Goal: Task Accomplishment & Management: Use online tool/utility

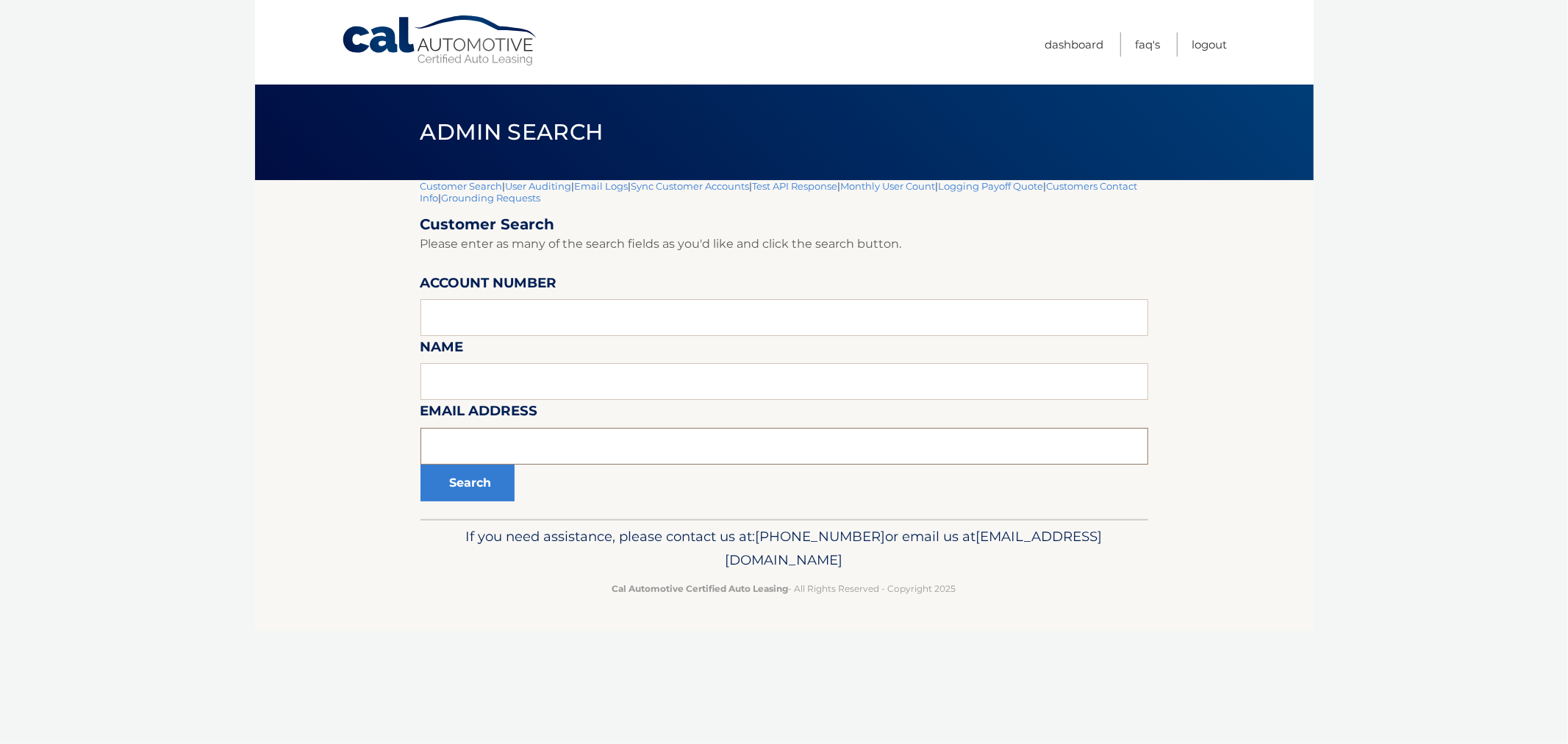
click at [652, 437] on input "text" at bounding box center [784, 445] width 728 height 36
paste input "srowjes@gmail.com"
type input "srowjes@gmail.com"
click at [502, 486] on button "Search" at bounding box center [467, 482] width 95 height 36
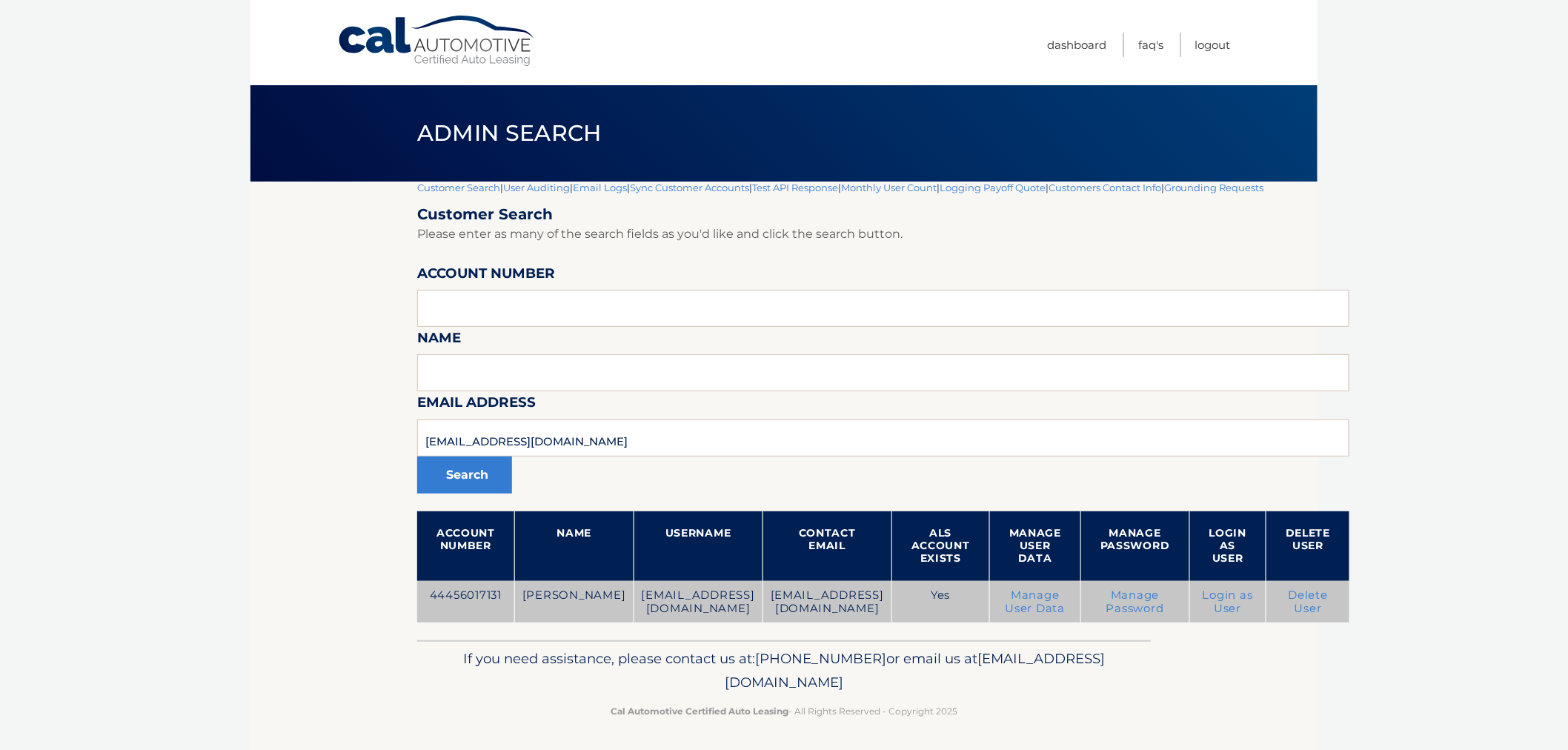
click at [442, 595] on td "44456017131" at bounding box center [465, 602] width 97 height 42
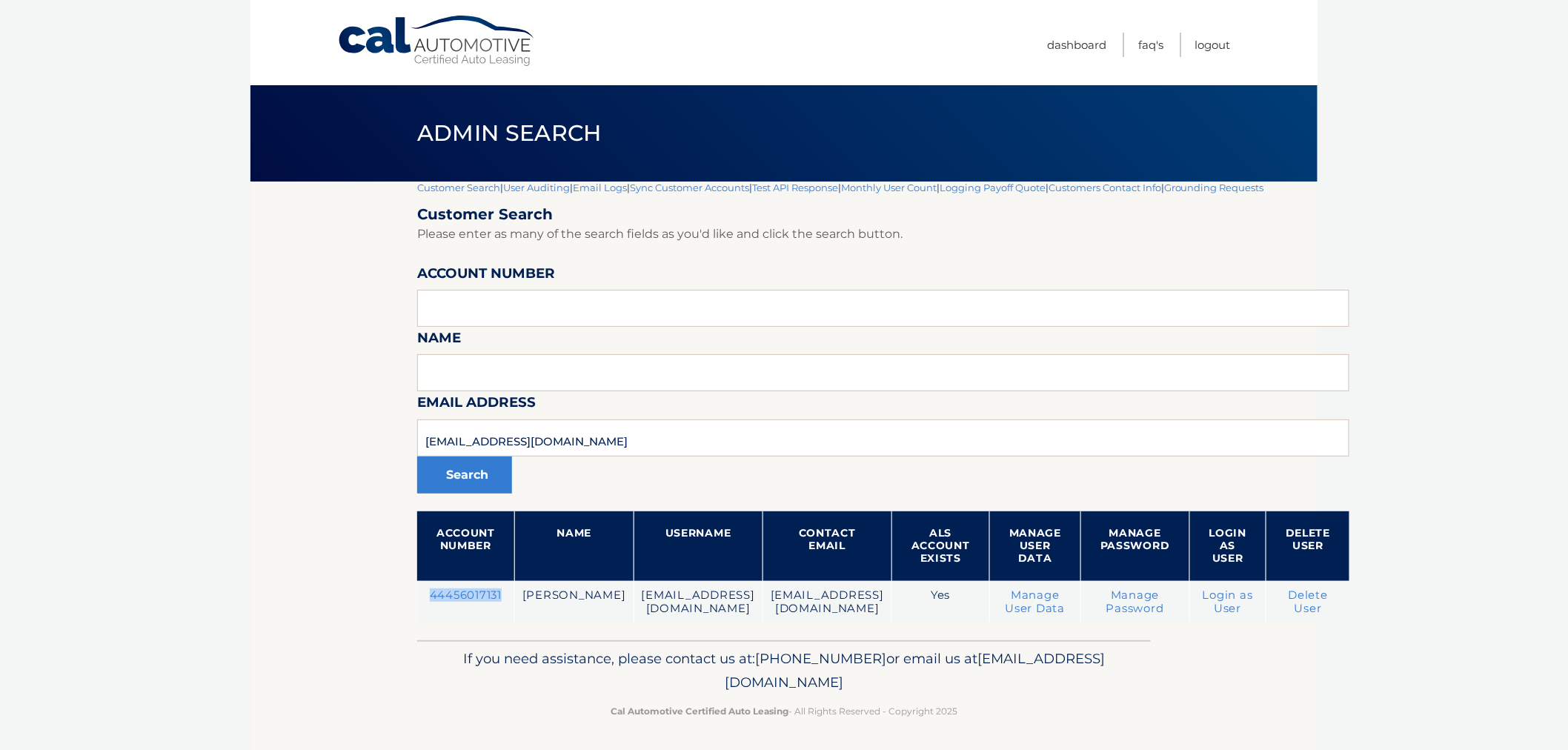
click at [437, 191] on link "Customer Search" at bounding box center [459, 187] width 83 height 12
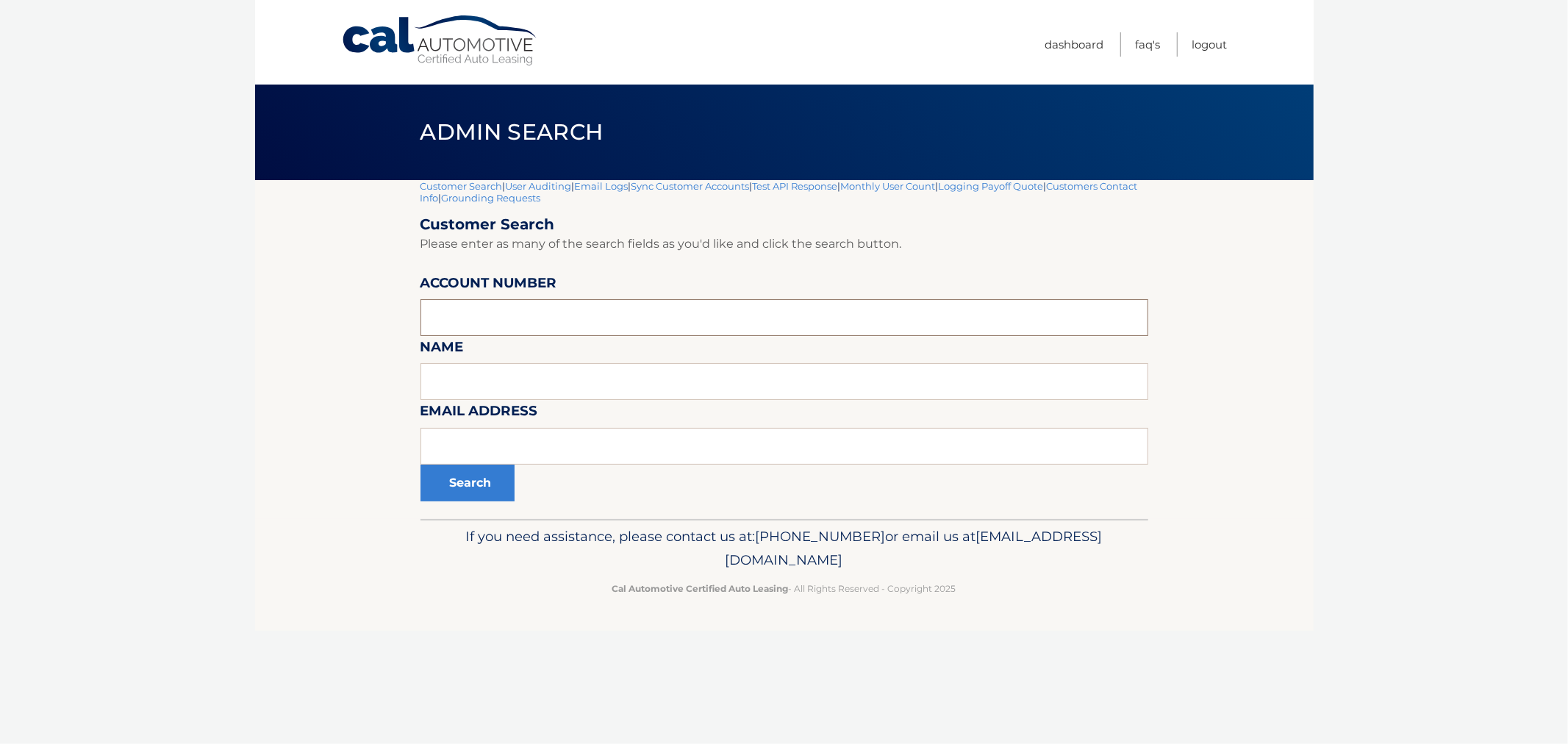
click at [564, 322] on input "text" at bounding box center [784, 317] width 728 height 36
paste input "44455997254"
type input "44455997254"
drag, startPoint x: 481, startPoint y: 457, endPoint x: 476, endPoint y: 493, distance: 36.3
click at [481, 458] on input "text" at bounding box center [784, 445] width 728 height 36
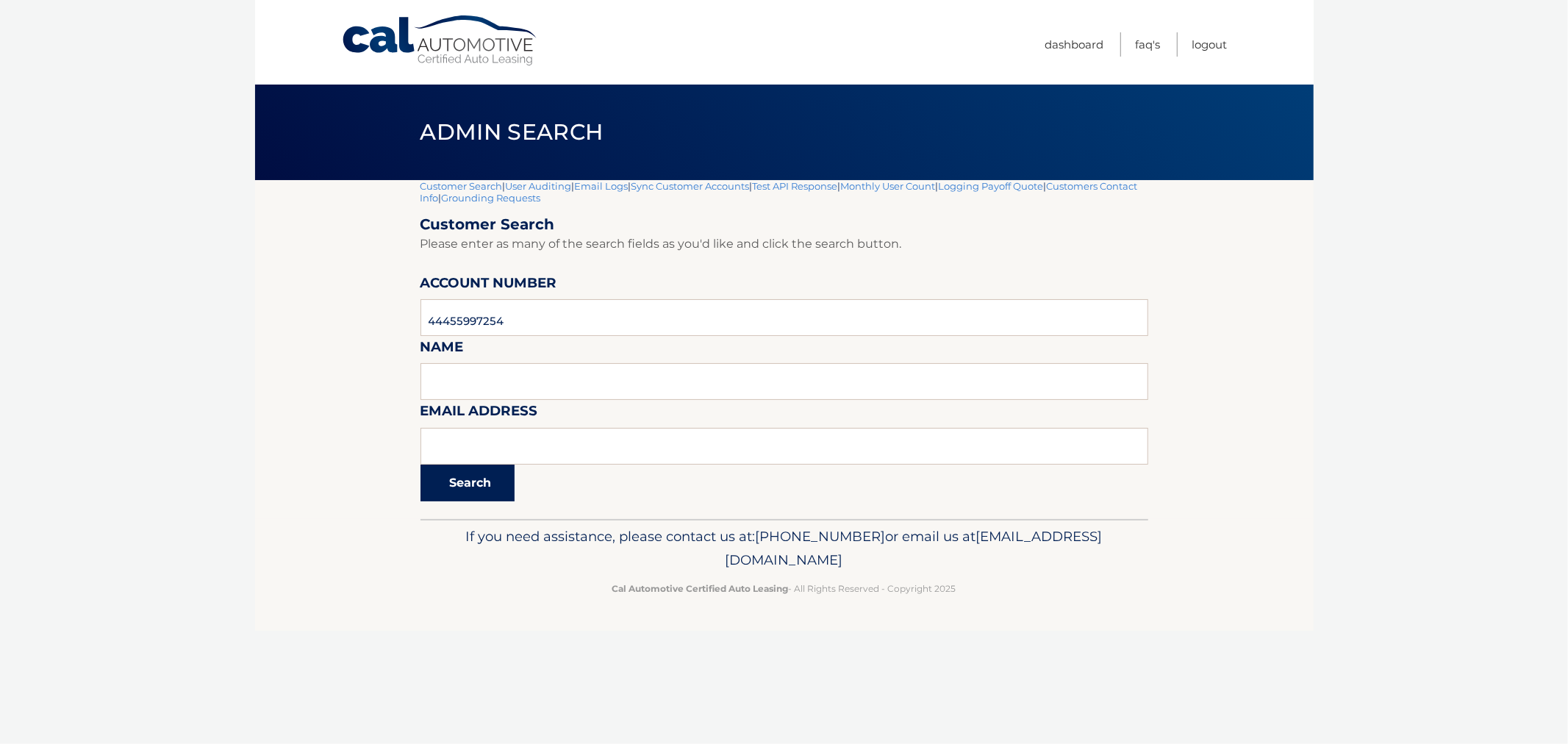
click at [476, 493] on button "Search" at bounding box center [467, 482] width 95 height 36
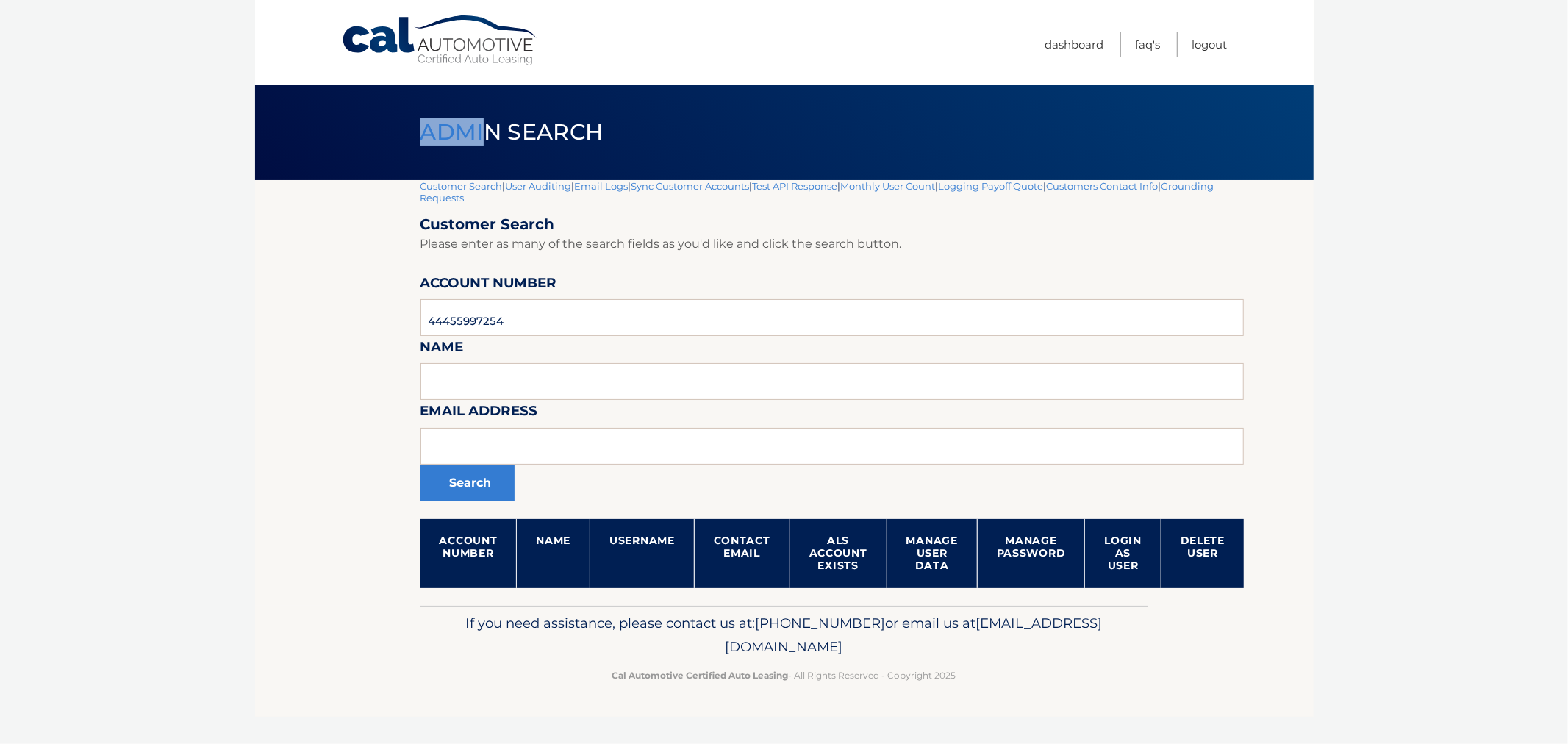
drag, startPoint x: 625, startPoint y: 260, endPoint x: 1070, endPoint y: 694, distance: 621.6
click at [1070, 694] on div "Cal Automotive Menu Dashboard FAQ's Logout |" at bounding box center [784, 372] width 1059 height 744
click at [1070, 691] on footer "If you need assistance, please contact us at: 609-807-3200 or email us at Custo…" at bounding box center [784, 661] width 1059 height 111
click at [481, 187] on link "Customer Search" at bounding box center [462, 185] width 82 height 12
click at [321, 126] on div "Admin Search" at bounding box center [784, 132] width 1059 height 95
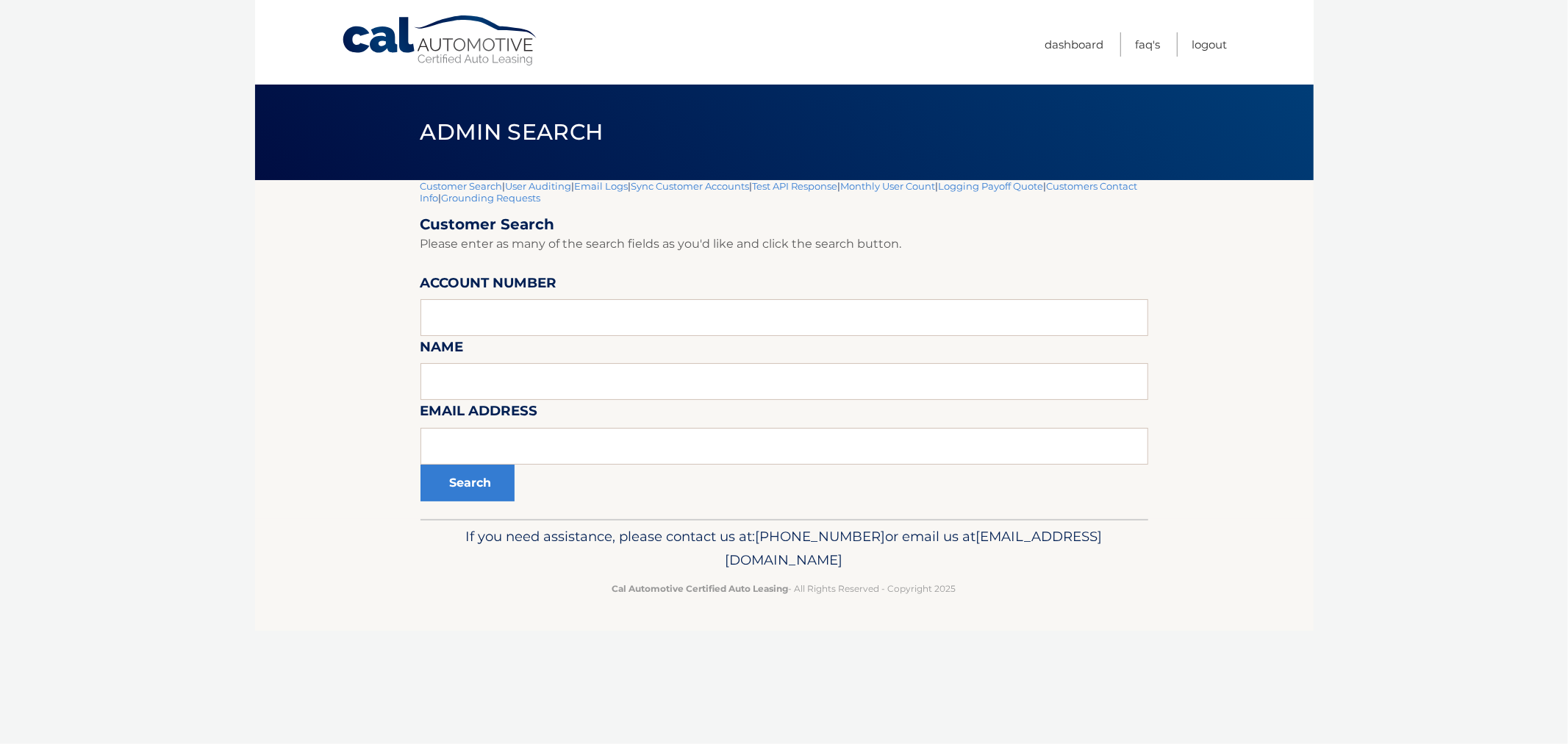
drag, startPoint x: 203, startPoint y: 478, endPoint x: 271, endPoint y: 282, distance: 207.5
click at [208, 466] on body "Cal Automotive Menu Dashboard FAQ's Logout |" at bounding box center [784, 372] width 1568 height 744
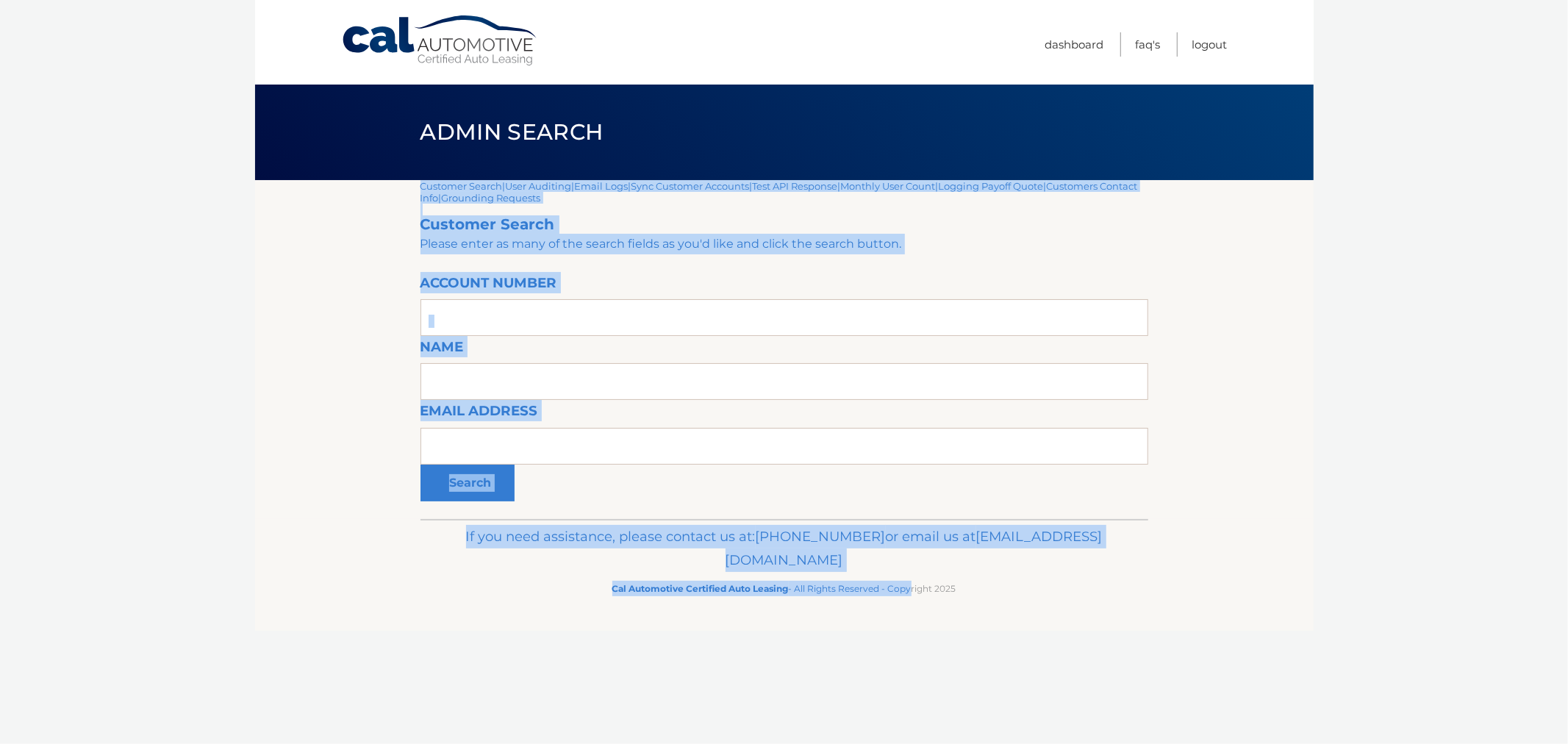
drag, startPoint x: 276, startPoint y: 183, endPoint x: 906, endPoint y: 620, distance: 766.7
click at [905, 621] on div "Cal Automotive Menu Dashboard FAQ's Logout |" at bounding box center [784, 372] width 1059 height 744
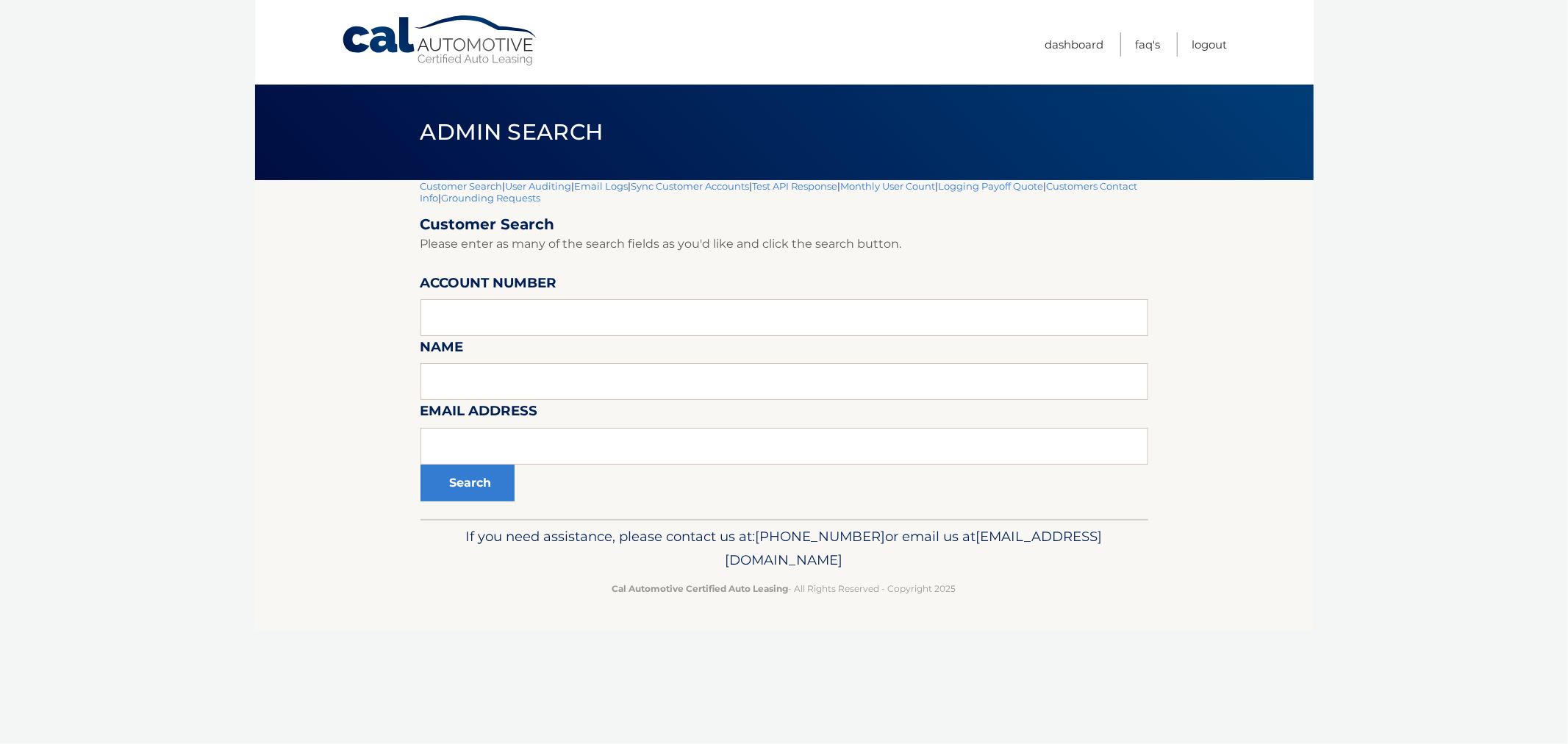
drag, startPoint x: 927, startPoint y: 602, endPoint x: 950, endPoint y: 595, distance: 24.0
click at [927, 602] on footer "If you need assistance, please contact us at: [PHONE_NUMBER] or email us at [EM…" at bounding box center [784, 575] width 1059 height 111
drag, startPoint x: 958, startPoint y: 589, endPoint x: 386, endPoint y: 149, distance: 721.7
click at [386, 153] on div "Cal Automotive Menu Dashboard FAQ's Logout |" at bounding box center [784, 372] width 1059 height 744
click at [386, 147] on div "Admin Search" at bounding box center [784, 132] width 1059 height 95
